Goal: Information Seeking & Learning: Understand process/instructions

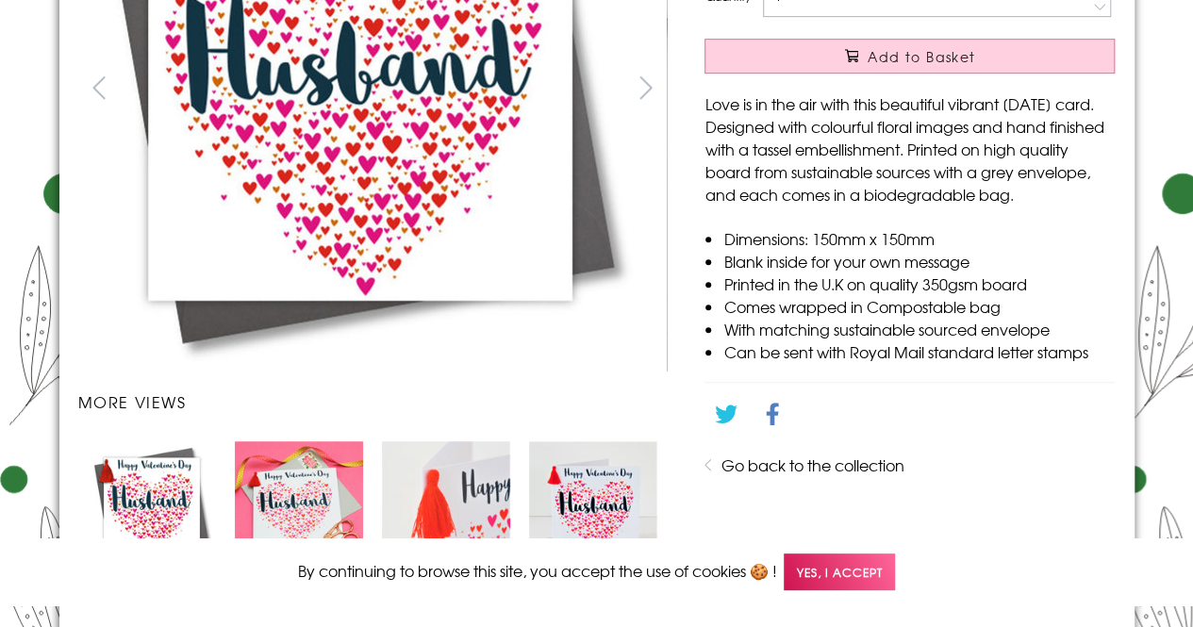
scroll to position [467, 0]
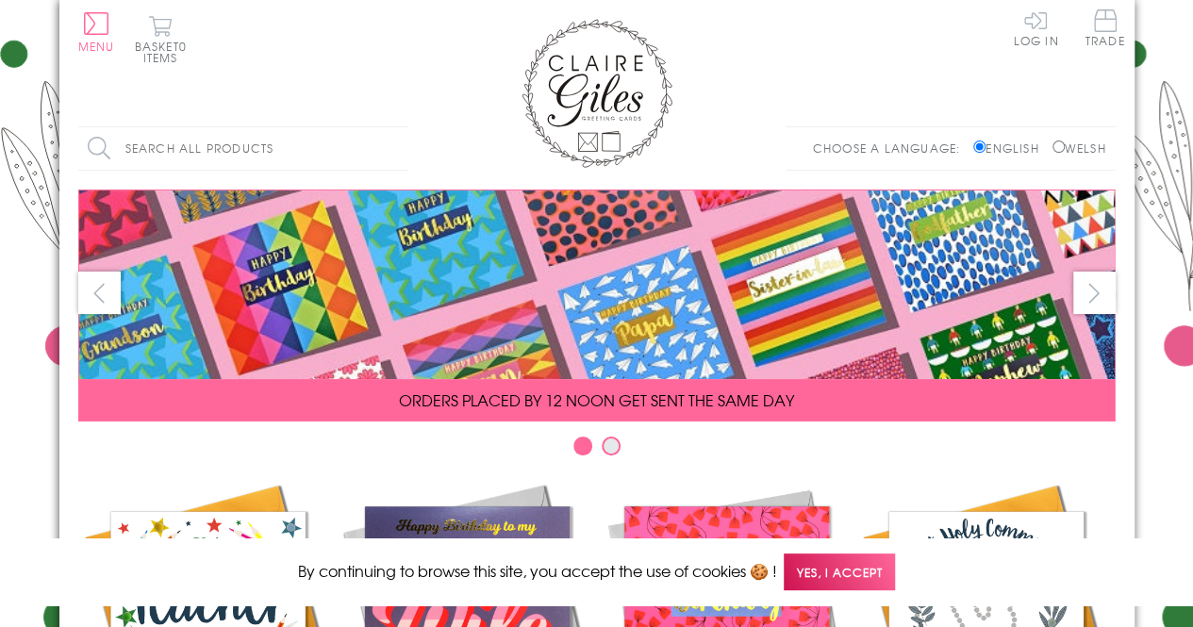
click at [862, 571] on span "Yes, I accept" at bounding box center [838, 571] width 111 height 37
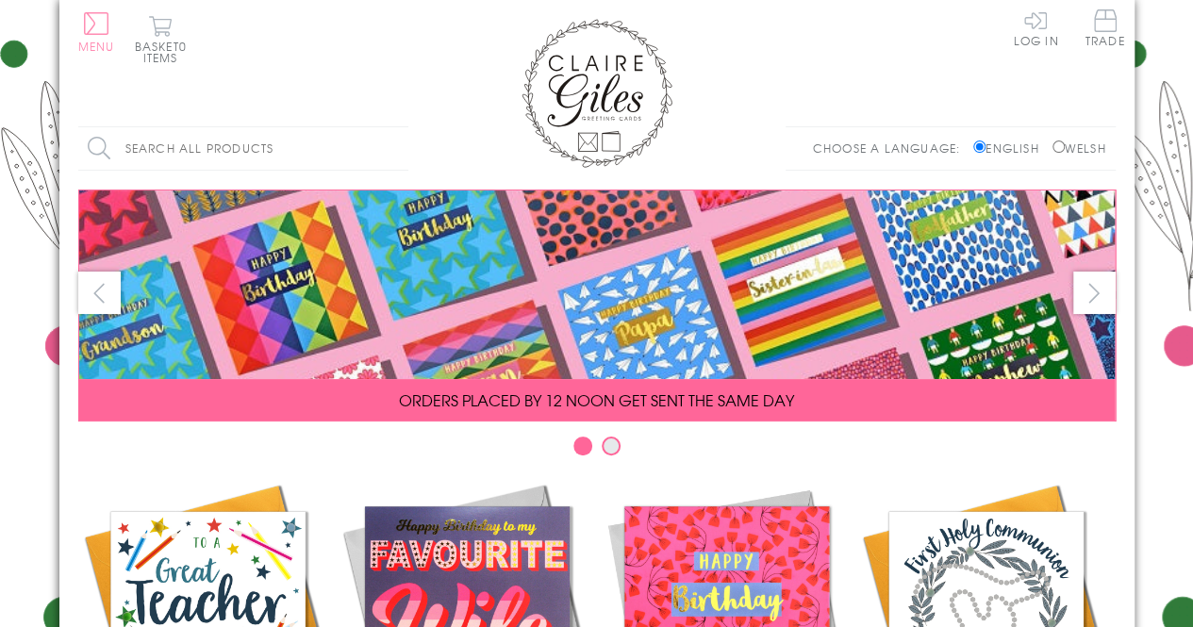
click at [83, 27] on button "Menu" at bounding box center [96, 32] width 37 height 40
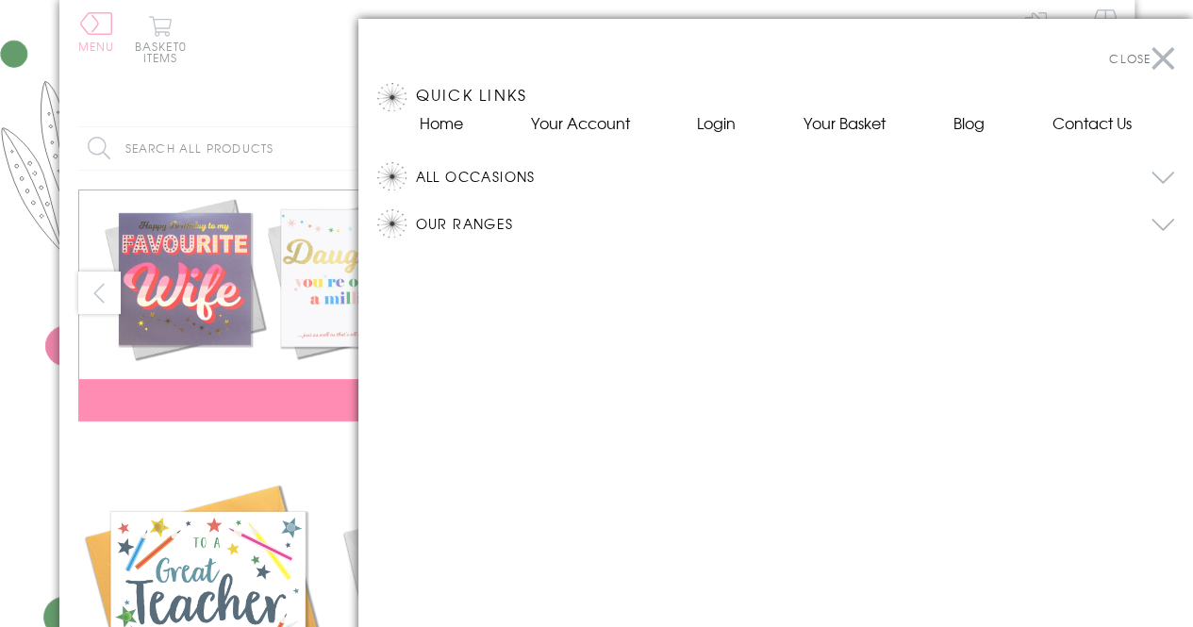
click at [83, 27] on div at bounding box center [596, 313] width 1193 height 627
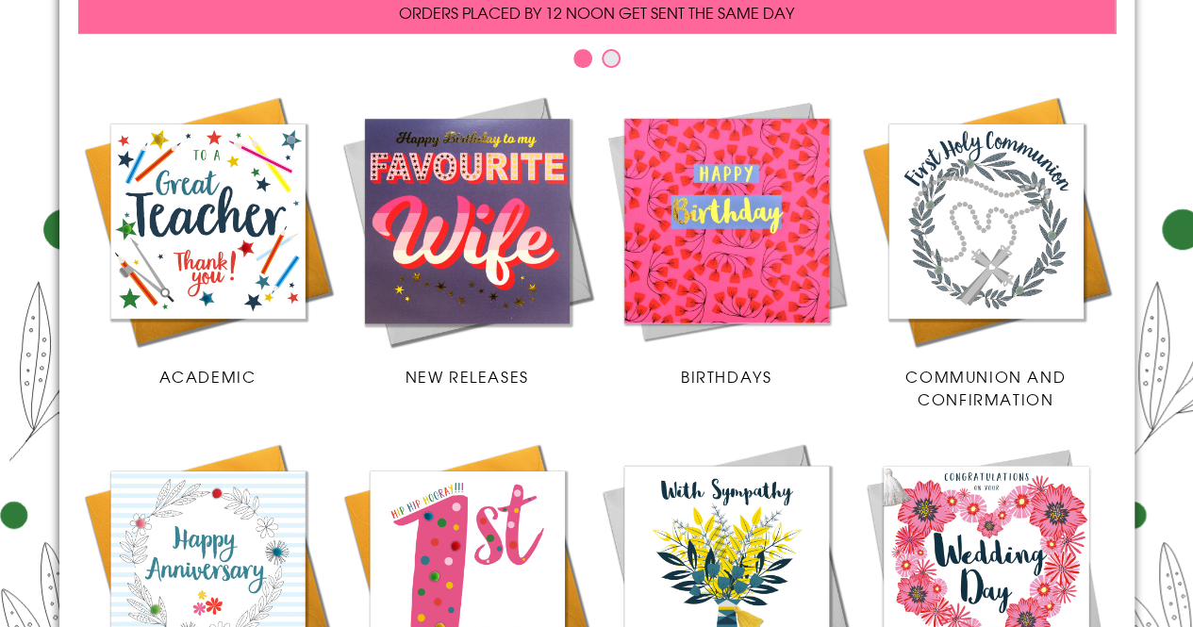
scroll to position [428, 0]
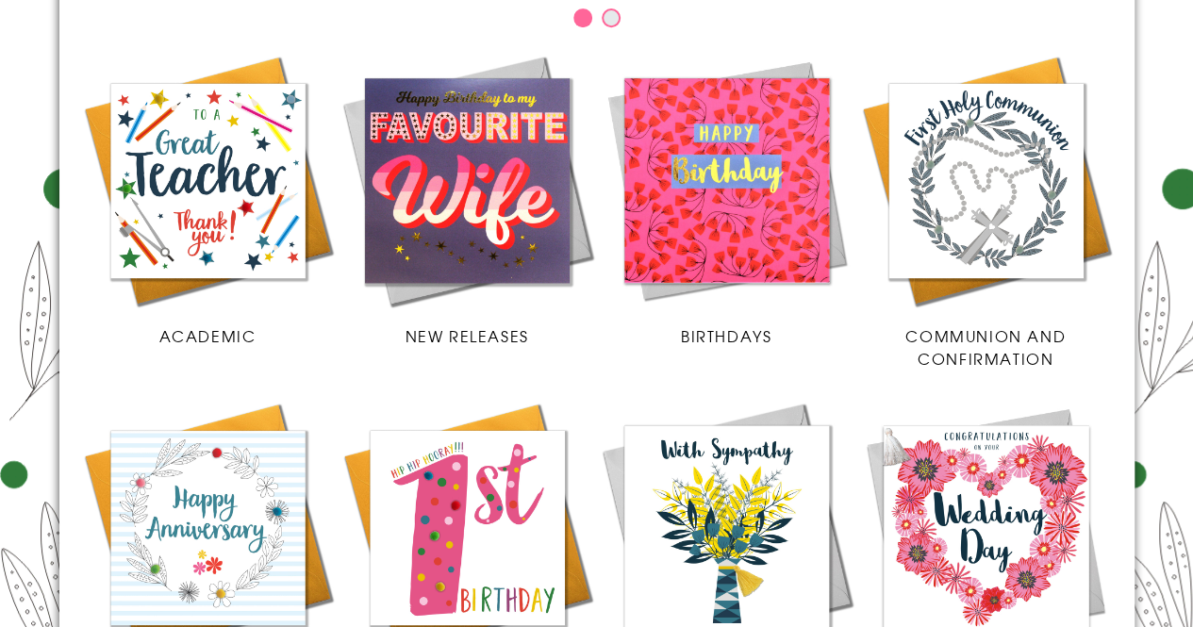
click at [466, 101] on img at bounding box center [466, 180] width 259 height 259
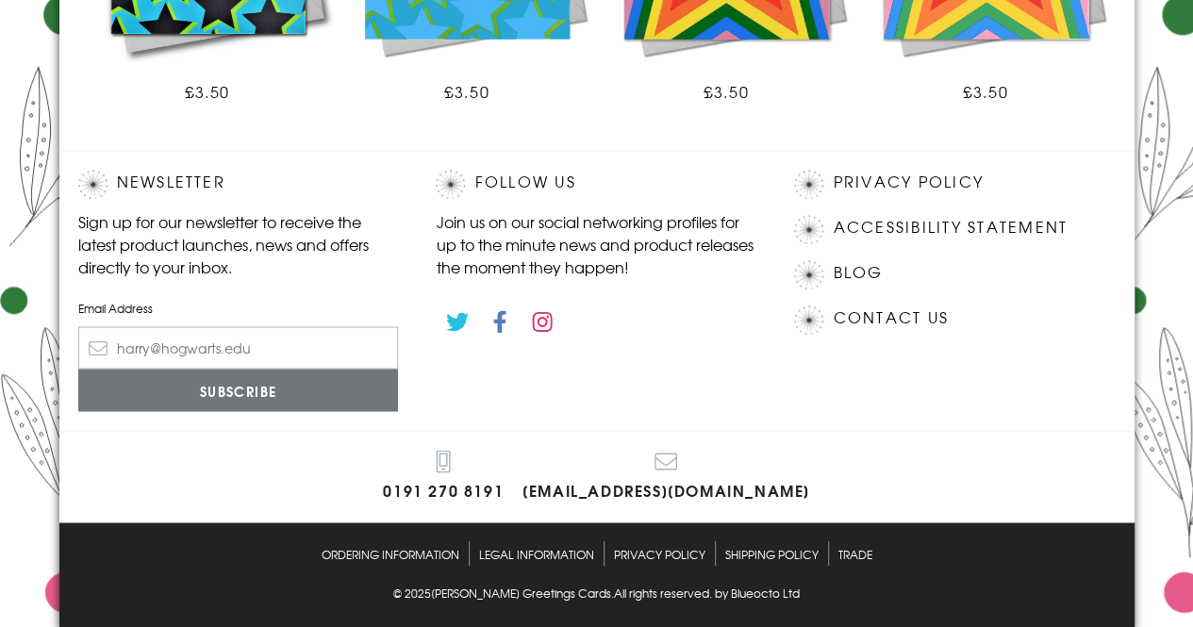
scroll to position [1454, 0]
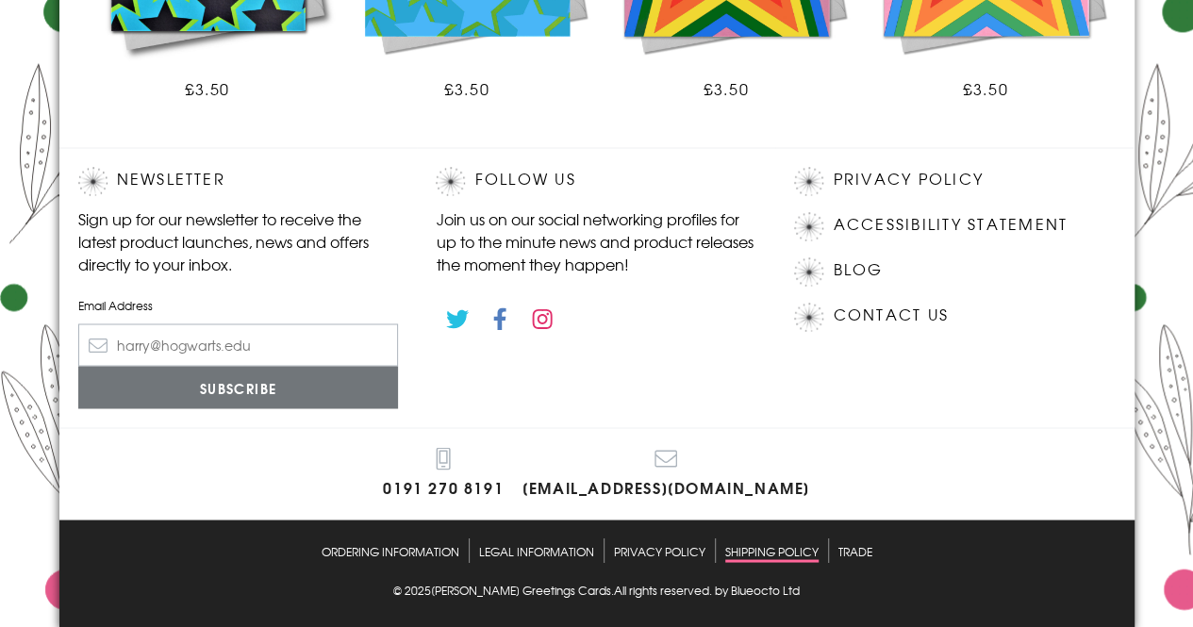
click at [771, 542] on link "Shipping Policy" at bounding box center [771, 550] width 93 height 24
